Goal: Task Accomplishment & Management: Contribute content

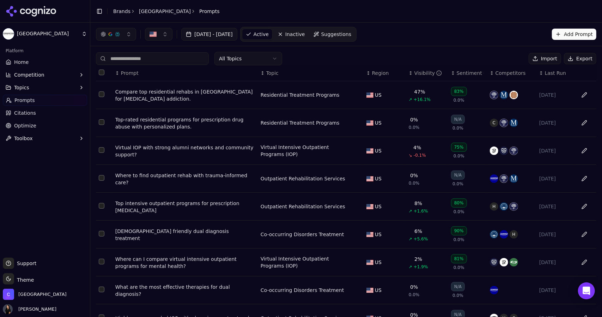
scroll to position [66, 0]
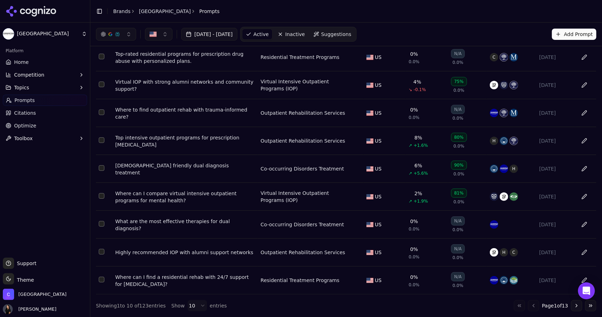
click at [27, 102] on span "Prompts" at bounding box center [24, 100] width 20 height 7
click at [23, 40] on html "Cornerstone Healing Center Platform Home Competition Topics Prompts Citations O…" at bounding box center [301, 158] width 602 height 317
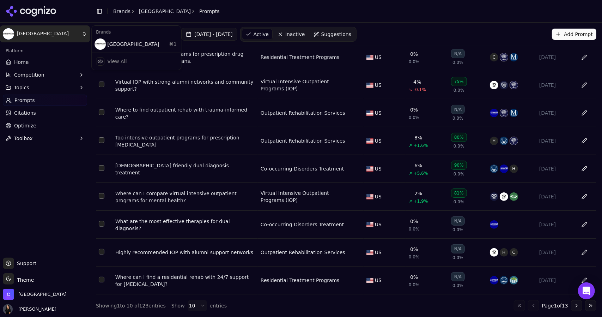
click at [22, 60] on html "Cornerstone Healing Center Platform Home Competition Topics Prompts Citations O…" at bounding box center [301, 158] width 602 height 317
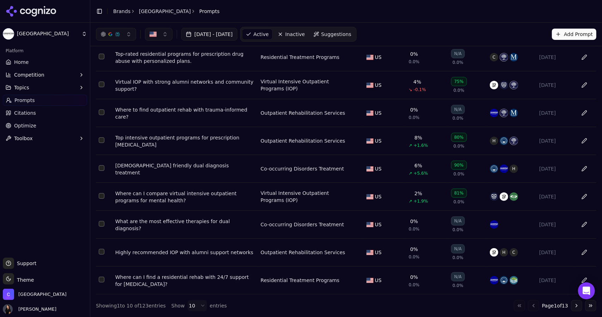
click at [24, 63] on span "Home" at bounding box center [21, 62] width 14 height 7
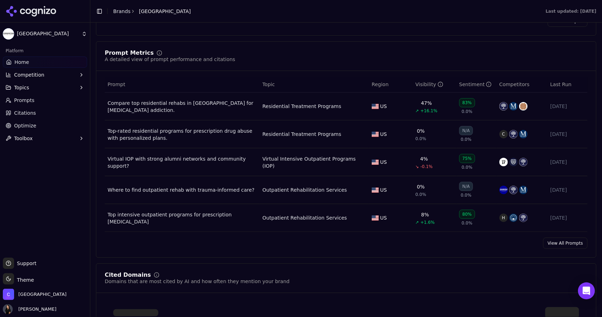
scroll to position [498, 0]
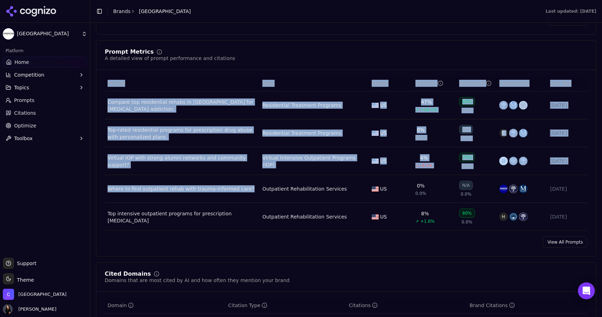
drag, startPoint x: 102, startPoint y: 177, endPoint x: 247, endPoint y: 196, distance: 146.2
click at [247, 196] on div "Prompt Topic Region Visibility Sentiment Competitors Last Run Compare top resid…" at bounding box center [346, 152] width 500 height 155
click at [90, 245] on button "Toggle Sidebar" at bounding box center [90, 158] width 6 height 317
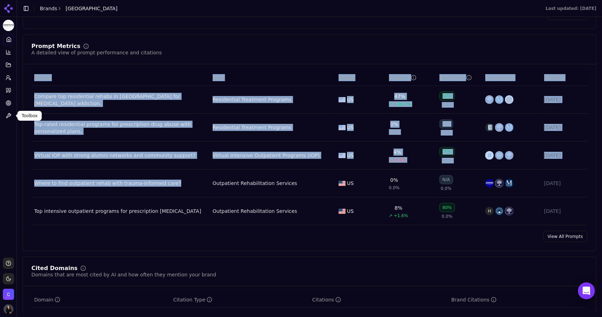
click at [11, 113] on icon at bounding box center [9, 116] width 6 height 6
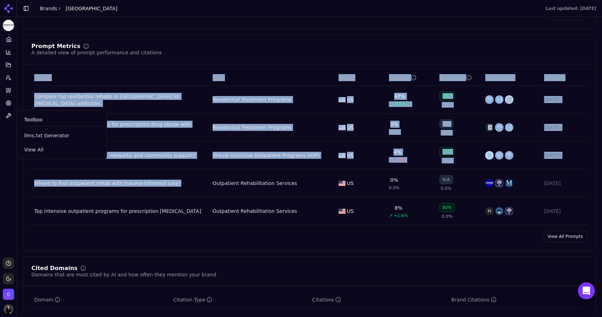
click at [19, 198] on button "Toggle Sidebar" at bounding box center [17, 158] width 6 height 317
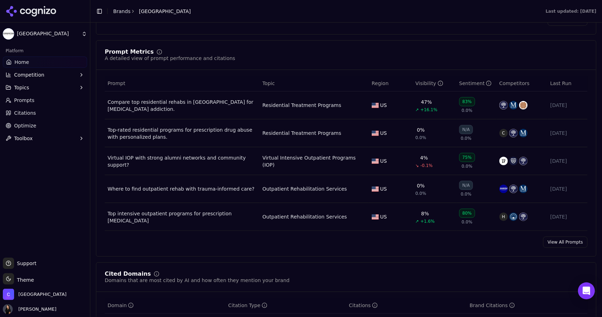
drag, startPoint x: 251, startPoint y: 199, endPoint x: 108, endPoint y: 188, distance: 143.7
click at [108, 188] on td "Where to find outpatient rehab with trauma-informed care?" at bounding box center [182, 189] width 155 height 28
copy div "Where to find outpatient rehab with trauma-informed care?"
click at [22, 100] on span "Prompts" at bounding box center [24, 100] width 20 height 7
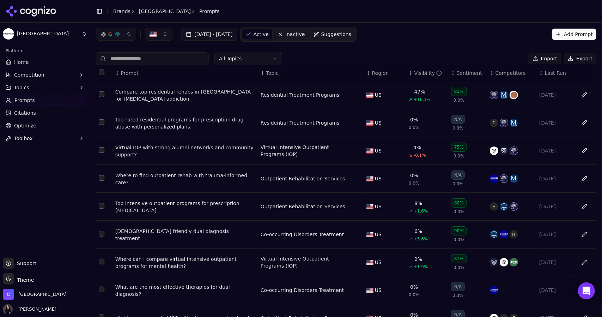
click at [189, 56] on input at bounding box center [152, 58] width 113 height 13
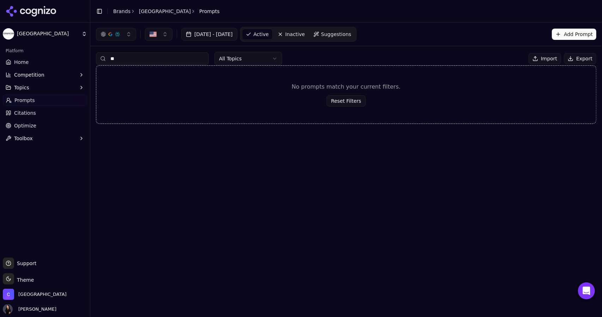
type input "*"
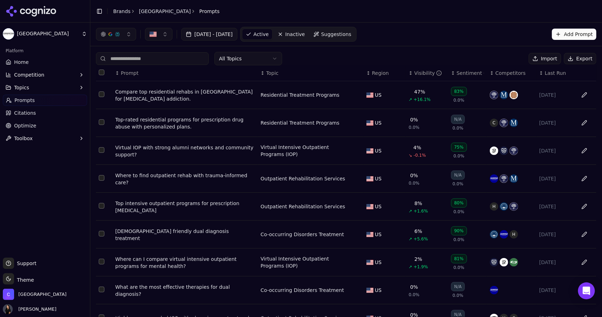
click at [29, 90] on button "Topics" at bounding box center [45, 87] width 84 height 11
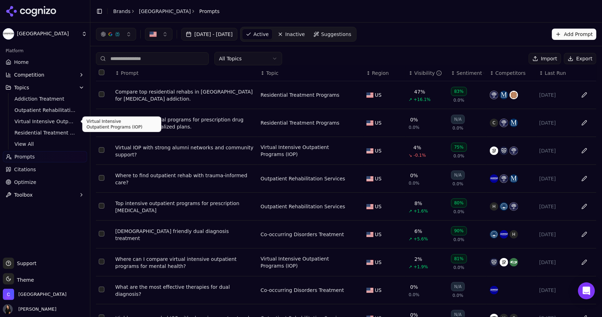
click at [26, 119] on span "Virtual Intensive Outpatient Programs (IOP)" at bounding box center [44, 121] width 61 height 7
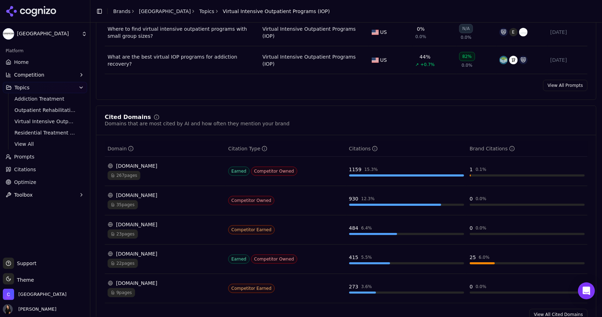
scroll to position [398, 0]
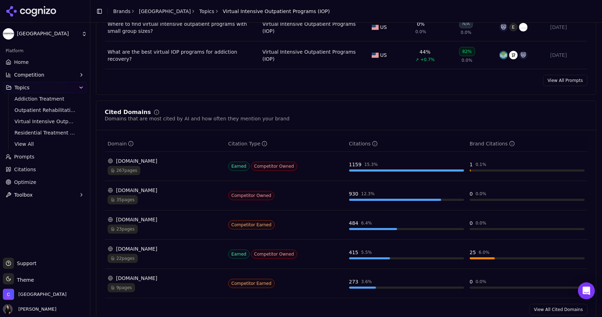
click at [122, 199] on span "35 pages" at bounding box center [123, 199] width 30 height 9
click at [141, 187] on div "[DOMAIN_NAME]" at bounding box center [165, 190] width 115 height 7
drag, startPoint x: 141, startPoint y: 187, endPoint x: 431, endPoint y: 103, distance: 301.9
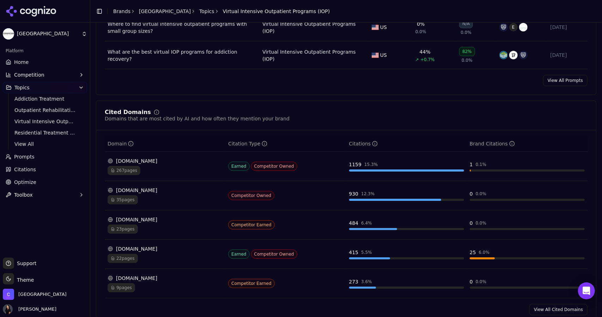
click at [431, 103] on div "Cited Domains Domains that are most cited by AI and how often they mention your…" at bounding box center [346, 212] width 501 height 223
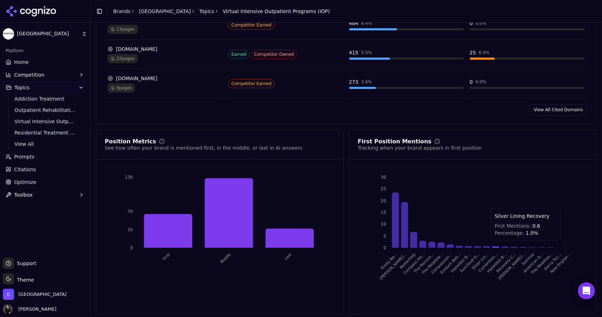
click at [485, 241] on icon "Trinity Be... [PERSON_NAME]... Betterhelp Compass He... The Recove... The Meado…" at bounding box center [472, 235] width 211 height 123
click at [78, 75] on button "Competition" at bounding box center [45, 74] width 84 height 11
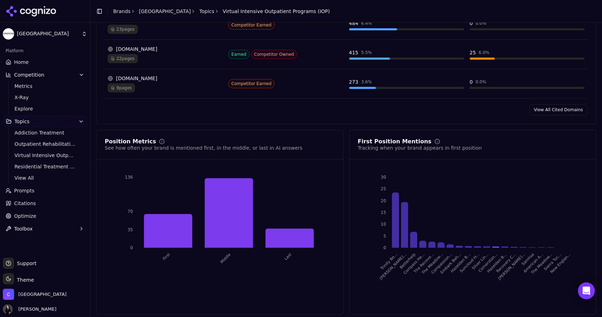
click at [24, 121] on span "Topics" at bounding box center [21, 121] width 15 height 7
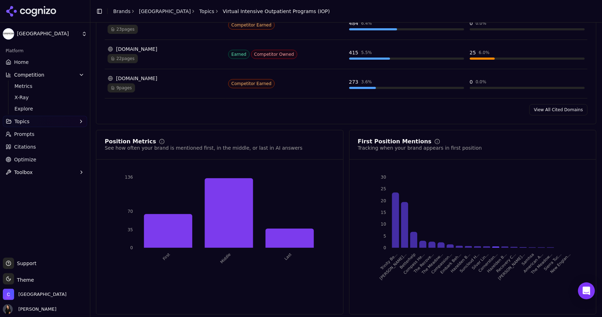
click at [21, 134] on span "Prompts" at bounding box center [24, 134] width 20 height 7
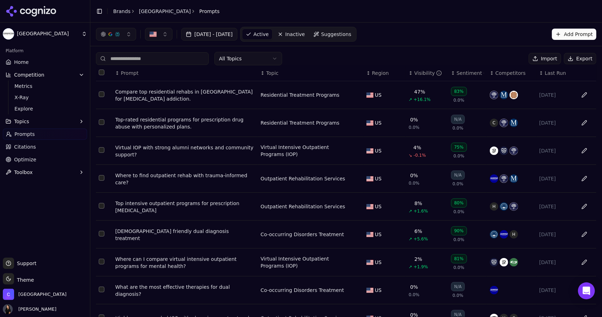
click at [559, 37] on button "Add Prompt" at bounding box center [574, 34] width 44 height 11
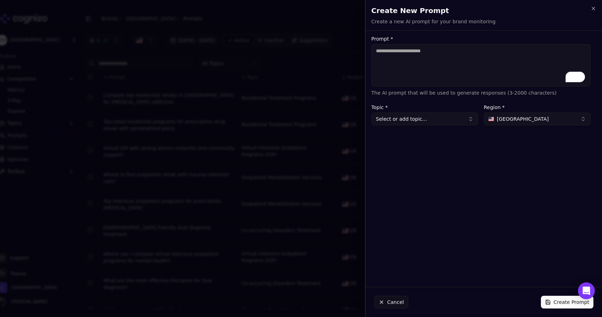
click at [395, 125] on div "Prompt * The AI prompt that will be used to generate responses (3-2000 characte…" at bounding box center [481, 158] width 231 height 245
click at [595, 6] on icon "button" at bounding box center [594, 9] width 6 height 6
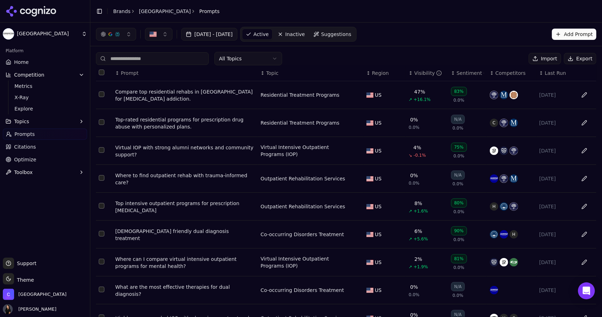
click at [343, 38] on link "Suggestions" at bounding box center [332, 34] width 45 height 11
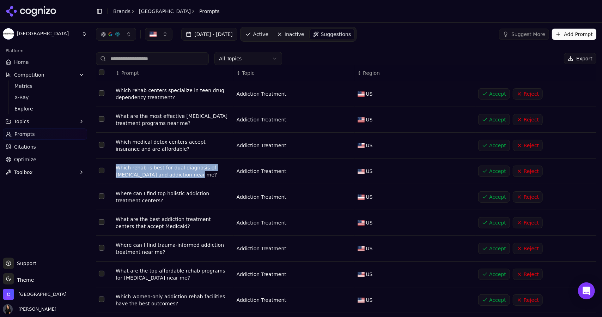
drag, startPoint x: 219, startPoint y: 177, endPoint x: 116, endPoint y: 163, distance: 104.3
click at [116, 163] on td "Which rehab is best for dual diagnosis of [MEDICAL_DATA] and addiction near me?" at bounding box center [173, 171] width 121 height 26
copy div "Which rehab is best for dual diagnosis of [MEDICAL_DATA] and addiction near me?"
